Goal: Transaction & Acquisition: Book appointment/travel/reservation

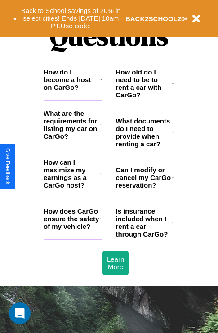
scroll to position [1089, 0]
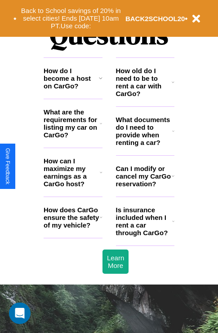
click at [73, 138] on h3 "What are the requirements for listing my car on CarGo?" at bounding box center [72, 123] width 56 height 31
click at [101, 127] on icon at bounding box center [101, 123] width 2 height 7
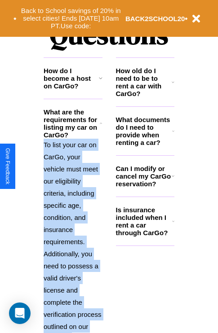
click at [73, 226] on p "To list your car on CarGo, your vehicle must meet our eligibility criteria, inc…" at bounding box center [73, 242] width 59 height 206
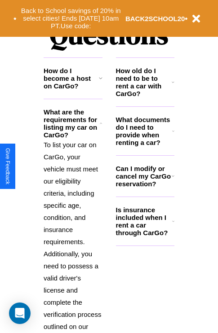
click at [145, 97] on h3 "How old do I need to be to rent a car with CarGo?" at bounding box center [144, 82] width 56 height 31
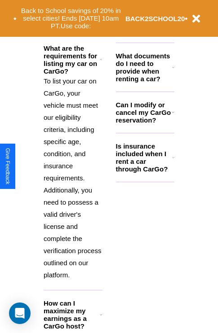
click at [101, 319] on icon at bounding box center [101, 314] width 3 height 7
click at [101, 63] on icon at bounding box center [101, 59] width 2 height 7
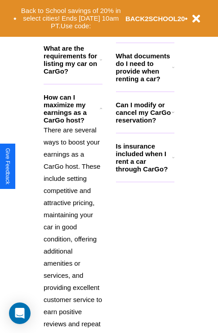
click at [173, 161] on icon at bounding box center [173, 157] width 2 height 7
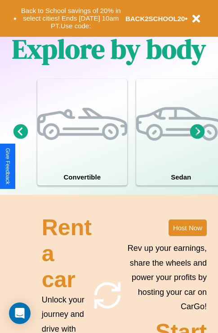
scroll to position [0, 0]
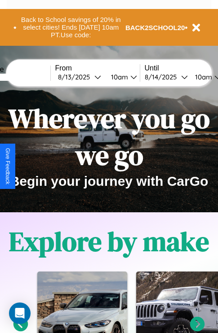
click at [30, 77] on input "text" at bounding box center [16, 77] width 67 height 7
type input "******"
click at [90, 77] on div "[DATE]" at bounding box center [76, 77] width 36 height 9
select select "*"
select select "****"
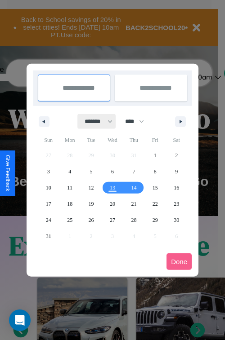
click at [94, 121] on select "******* ******** ***** ***** *** **** **** ****** ********* ******* ******** **…" at bounding box center [97, 121] width 38 height 15
select select "*"
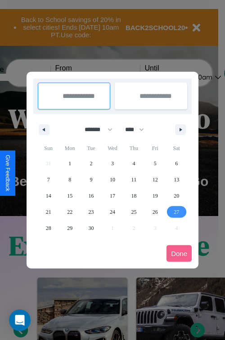
click at [176, 212] on span "27" at bounding box center [175, 212] width 5 height 16
type input "**********"
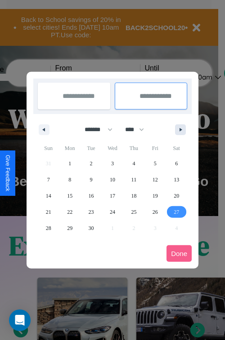
click at [180, 129] on icon "button" at bounding box center [182, 130] width 4 height 4
select select "*"
click at [48, 179] on span "5" at bounding box center [48, 180] width 3 height 16
type input "**********"
select select "*"
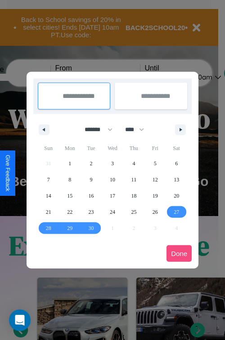
click at [179, 253] on button "Done" at bounding box center [178, 253] width 25 height 17
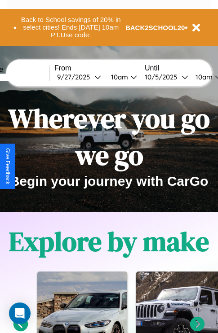
scroll to position [0, 34]
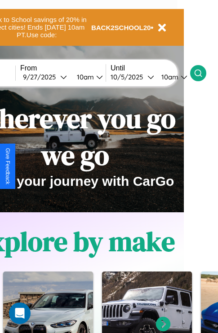
click at [203, 73] on icon at bounding box center [198, 73] width 9 height 9
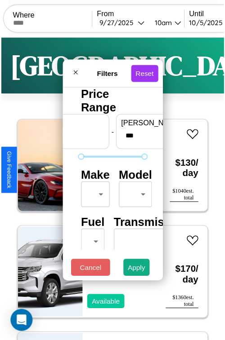
scroll to position [27, 0]
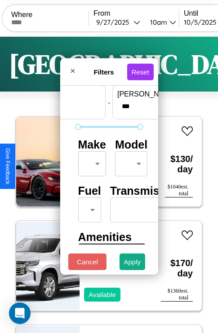
click at [90, 162] on body "CarGo Where From [DATE] 10am Until [DATE] 10am Become a Host Login Sign Up Bost…" at bounding box center [109, 185] width 218 height 371
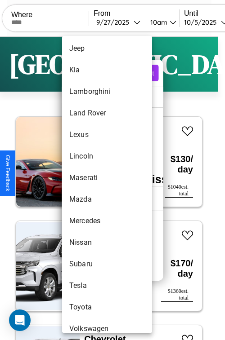
scroll to position [487, 0]
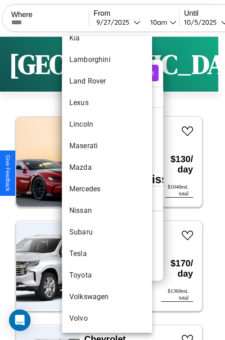
click at [90, 319] on li "Volvo" at bounding box center [107, 319] width 90 height 22
type input "*****"
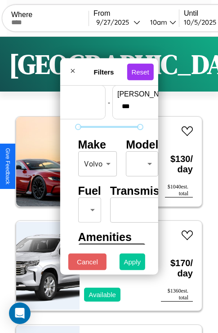
click at [133, 264] on button "Apply" at bounding box center [133, 262] width 26 height 17
